Goal: Information Seeking & Learning: Learn about a topic

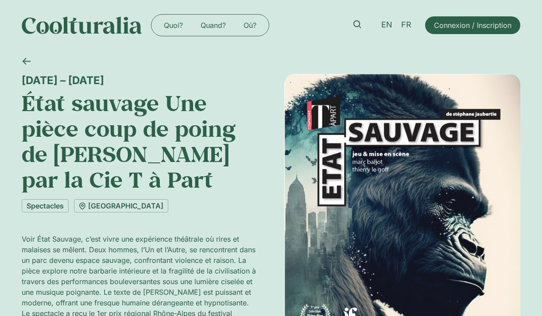
scroll to position [64, 0]
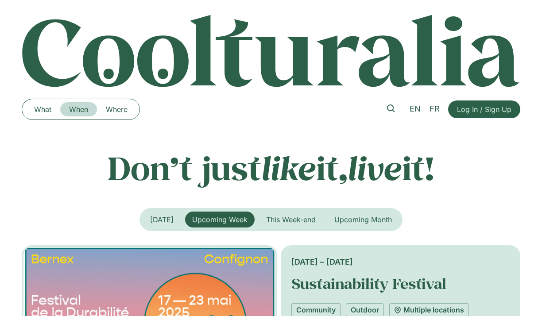
click at [81, 107] on link "When" at bounding box center [78, 109] width 37 height 14
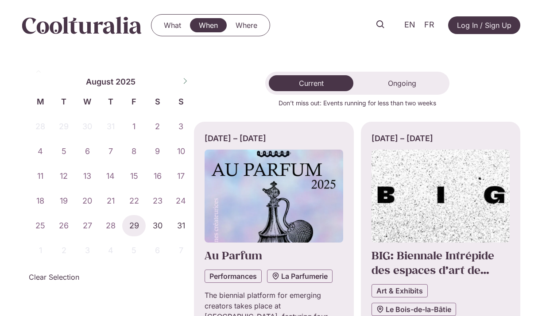
click at [186, 80] on icon at bounding box center [185, 81] width 3 height 6
select select "*"
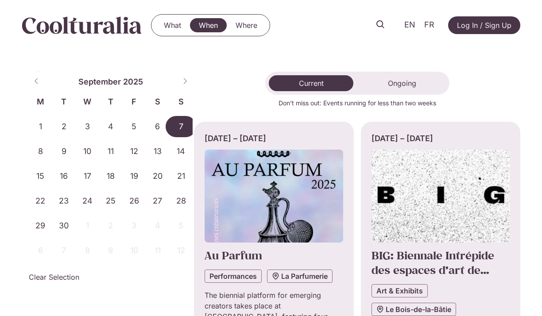
click at [182, 124] on span "7" at bounding box center [180, 126] width 23 height 21
click at [41, 148] on span "8" at bounding box center [40, 151] width 23 height 21
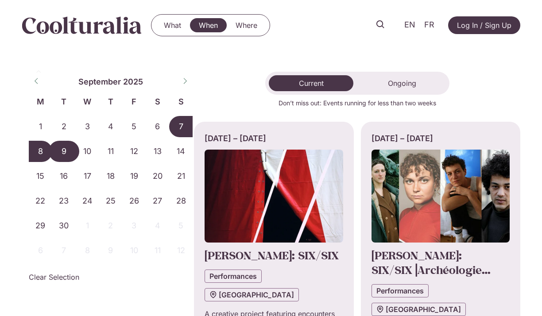
click at [58, 150] on span "9" at bounding box center [63, 151] width 23 height 21
click at [178, 131] on span "7" at bounding box center [180, 126] width 23 height 21
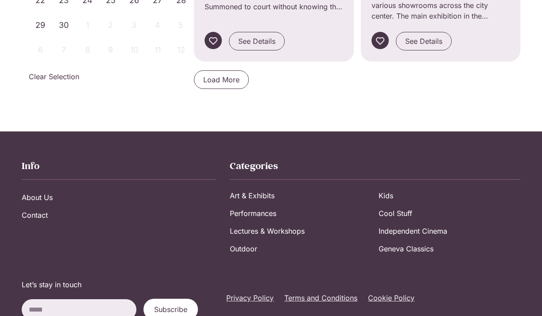
scroll to position [924, 0]
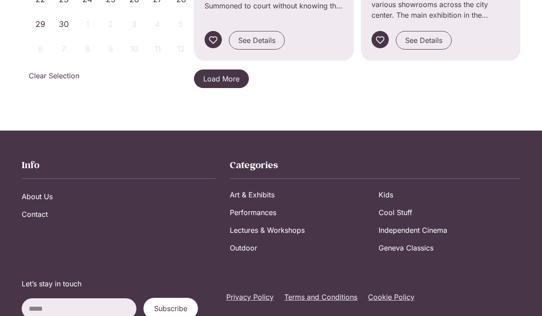
click at [219, 76] on span "Load More" at bounding box center [221, 79] width 36 height 11
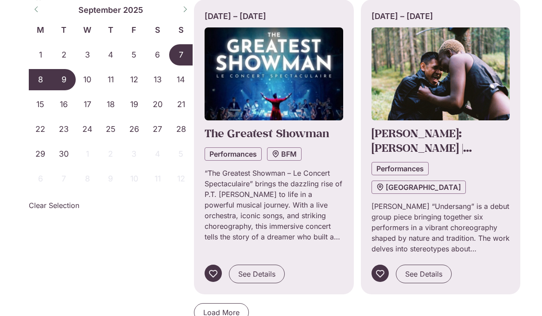
scroll to position [1633, 0]
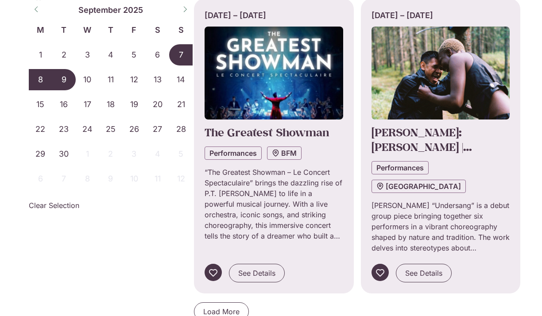
click at [179, 59] on span "7" at bounding box center [180, 54] width 23 height 21
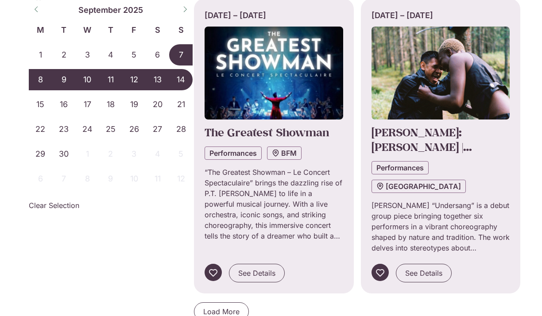
click at [179, 80] on span "14" at bounding box center [180, 79] width 23 height 21
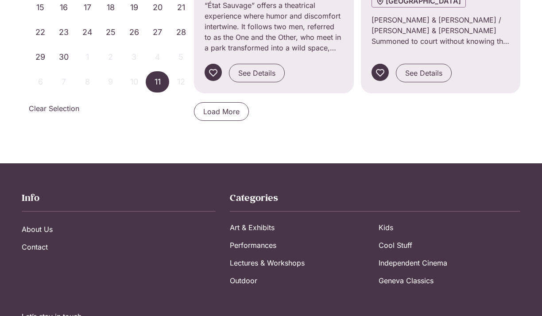
scroll to position [903, 0]
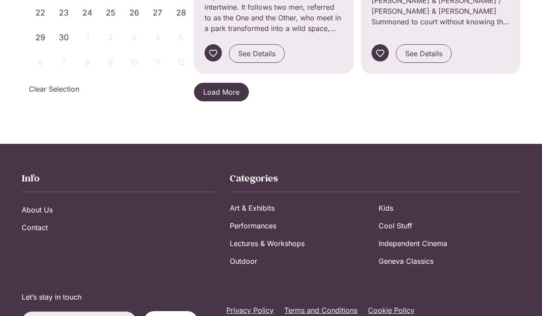
click at [224, 87] on span "Load More" at bounding box center [221, 92] width 36 height 11
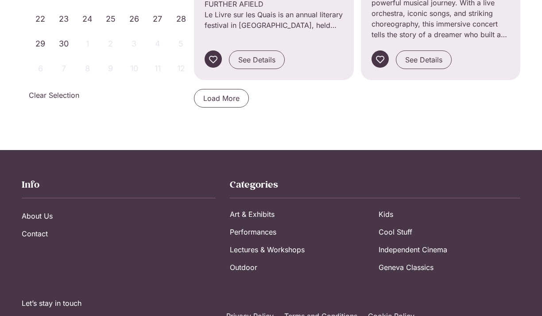
scroll to position [1798, 0]
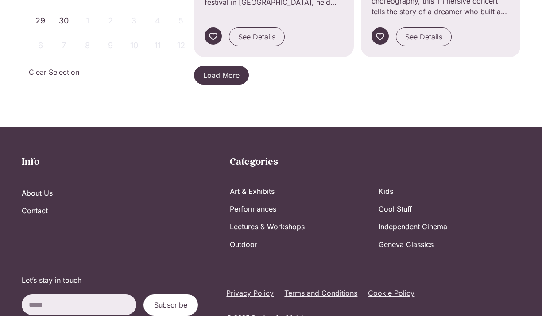
click at [224, 77] on span "Load More" at bounding box center [221, 75] width 36 height 11
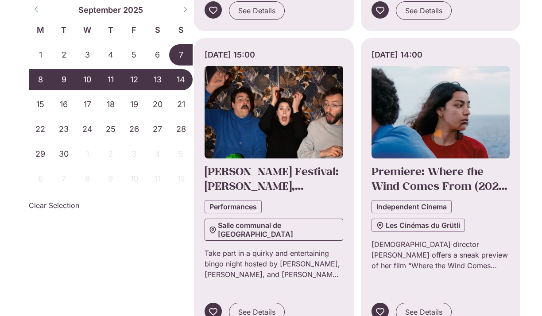
scroll to position [2502, 0]
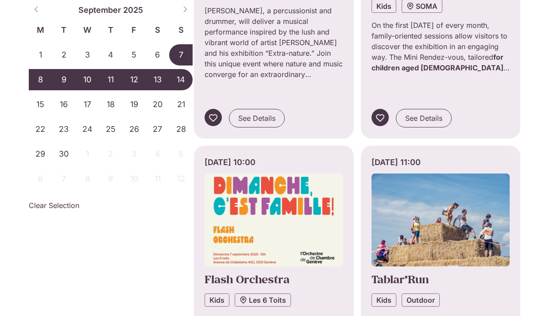
scroll to position [3371, 0]
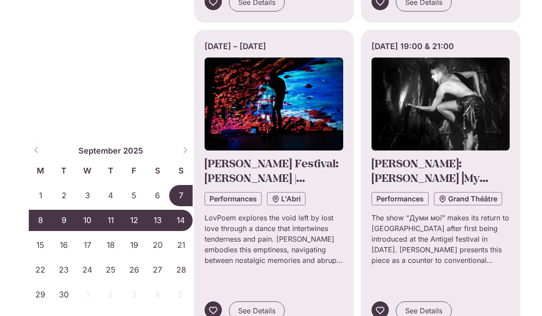
scroll to position [4416, 0]
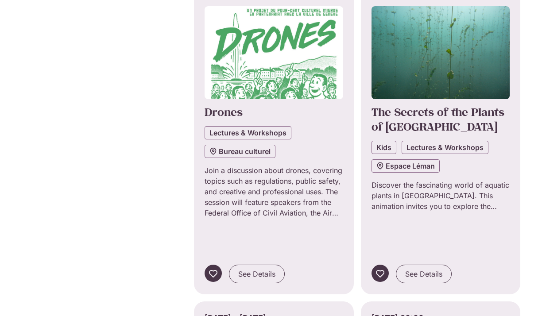
scroll to position [5362, 0]
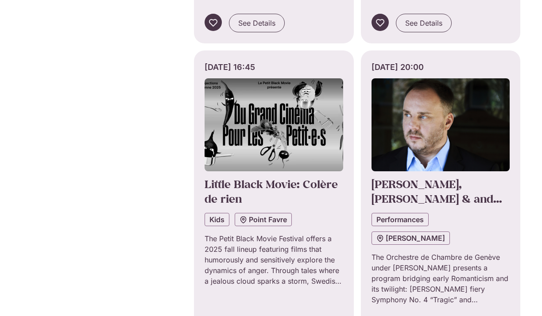
scroll to position [6227, 0]
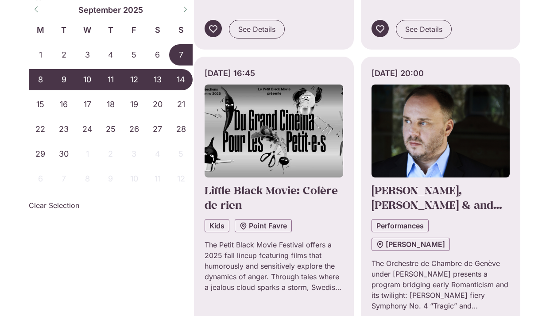
scroll to position [6204, 0]
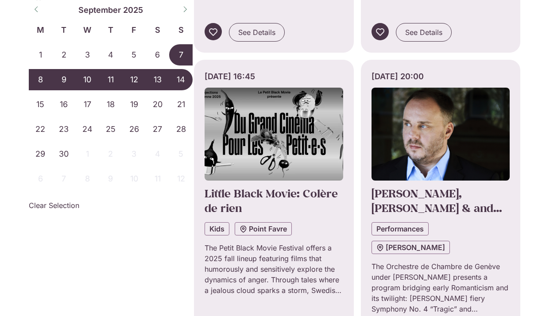
click at [184, 54] on span "7" at bounding box center [180, 54] width 23 height 21
click at [179, 78] on span "14" at bounding box center [180, 79] width 23 height 21
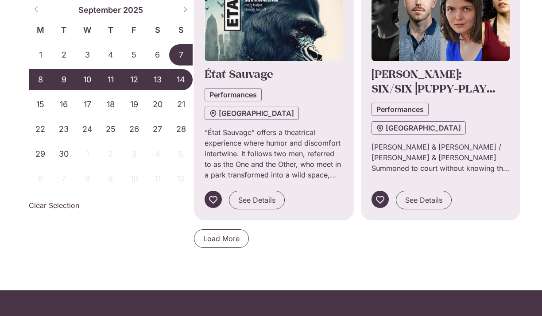
scroll to position [821, 0]
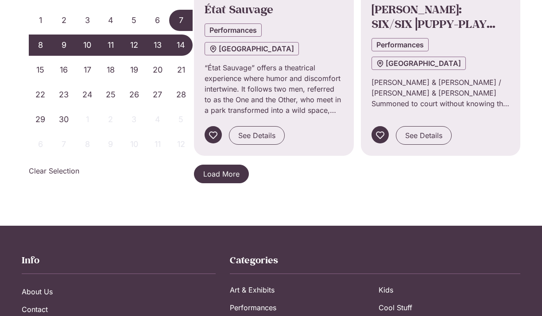
click at [238, 167] on link "Load More" at bounding box center [221, 174] width 55 height 19
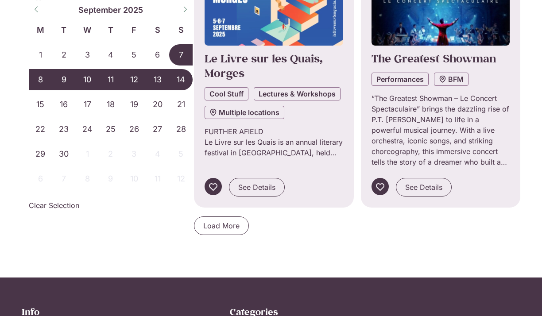
scroll to position [1647, 0]
click at [239, 222] on span "Load More" at bounding box center [221, 226] width 36 height 11
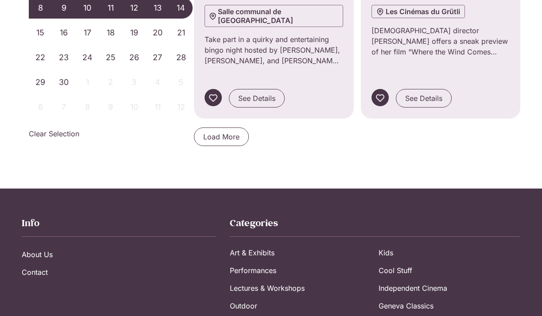
scroll to position [2713, 0]
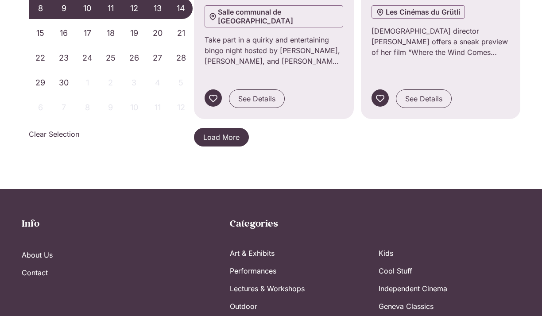
click at [237, 132] on span "Load More" at bounding box center [221, 137] width 36 height 11
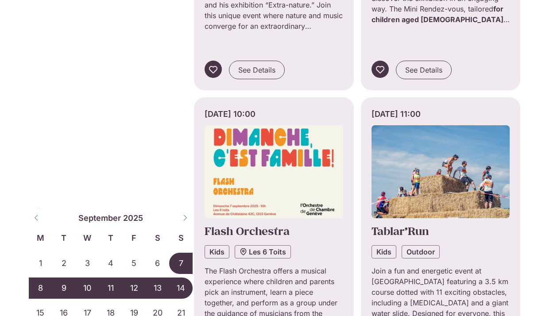
scroll to position [3388, 0]
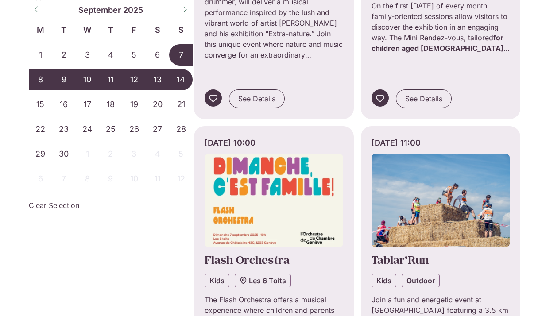
click at [114, 83] on span "11" at bounding box center [110, 79] width 23 height 21
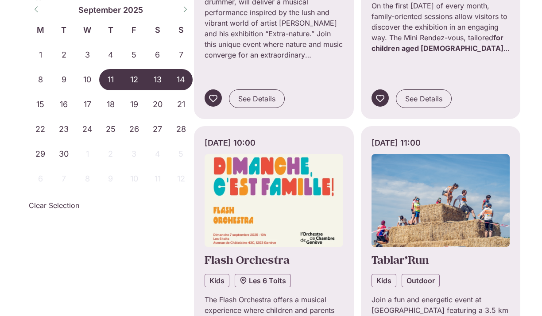
click at [183, 82] on span "14" at bounding box center [180, 79] width 23 height 21
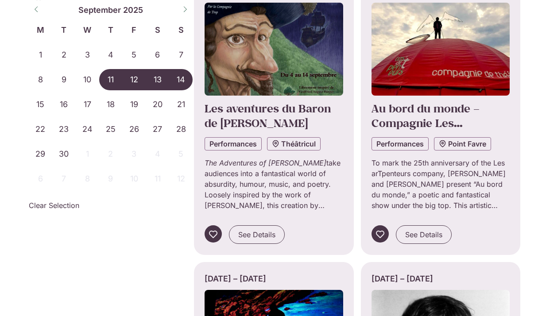
scroll to position [433, 0]
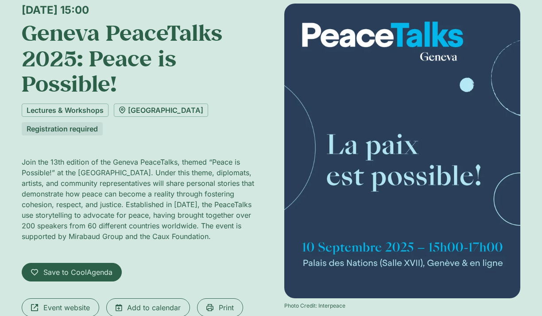
scroll to position [70, 0]
click at [5, 222] on div "Wednesday 10 September, 15:00 Geneva PeaceTalks 2025: Peace is Possible! Lectur…" at bounding box center [271, 180] width 542 height 400
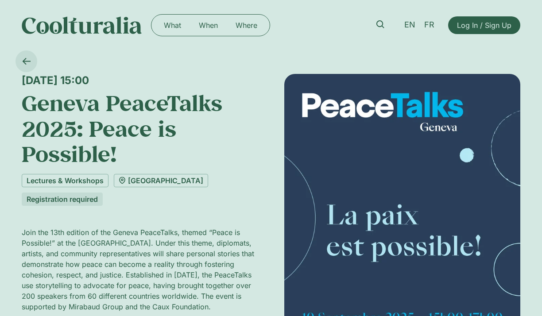
scroll to position [0, 0]
click at [26, 59] on icon at bounding box center [26, 61] width 8 height 8
